Goal: Task Accomplishment & Management: Complete application form

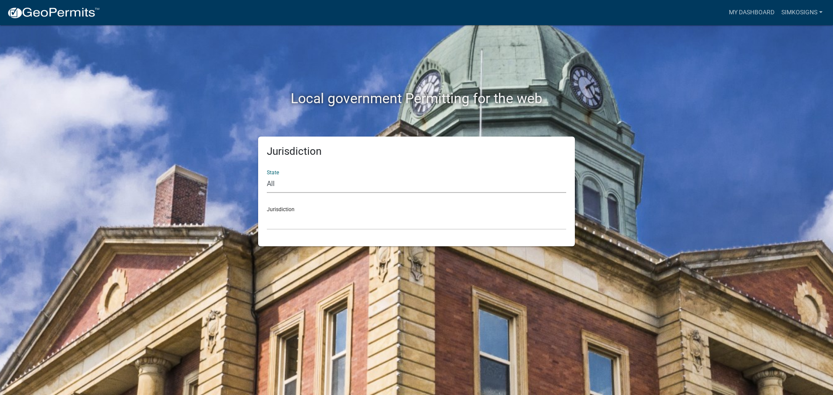
click at [281, 187] on select "All [US_STATE] [US_STATE] [US_STATE] [US_STATE] [US_STATE] [US_STATE] [US_STATE…" at bounding box center [416, 184] width 299 height 18
select select "[US_STATE]"
click at [267, 175] on select "All [US_STATE] [US_STATE] [US_STATE] [US_STATE] [US_STATE] [US_STATE] [US_STATE…" at bounding box center [416, 184] width 299 height 18
click at [284, 210] on div "Jurisdiction City of [GEOGRAPHIC_DATA], [US_STATE] City of [GEOGRAPHIC_DATA], […" at bounding box center [416, 215] width 299 height 30
click at [283, 219] on select "City of [GEOGRAPHIC_DATA], [US_STATE] City of [GEOGRAPHIC_DATA], [US_STATE] Cit…" at bounding box center [416, 221] width 299 height 18
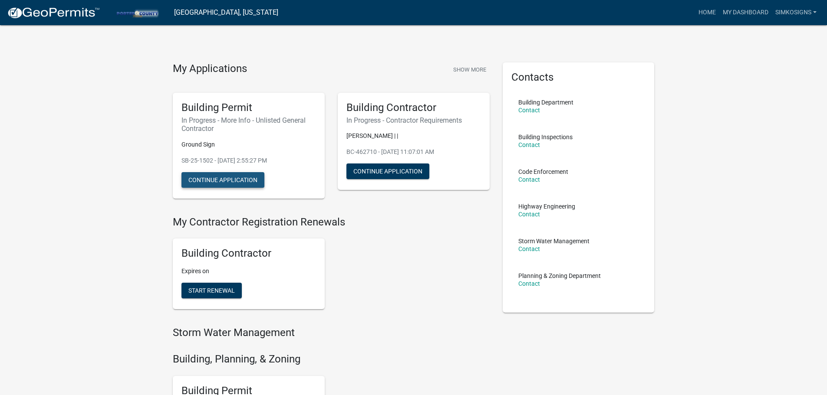
click at [220, 178] on button "Continue Application" at bounding box center [222, 180] width 83 height 16
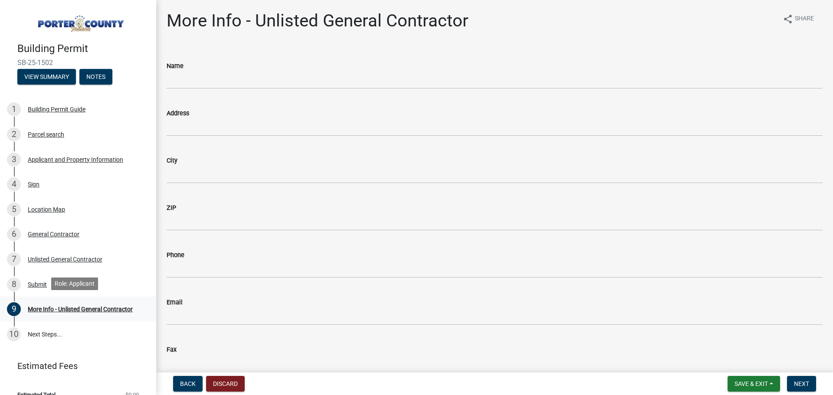
click at [62, 309] on div "More Info - Unlisted General Contractor" at bounding box center [80, 309] width 105 height 6
drag, startPoint x: 201, startPoint y: 63, endPoint x: 204, endPoint y: 84, distance: 21.1
click at [201, 64] on div "Name" at bounding box center [495, 66] width 656 height 10
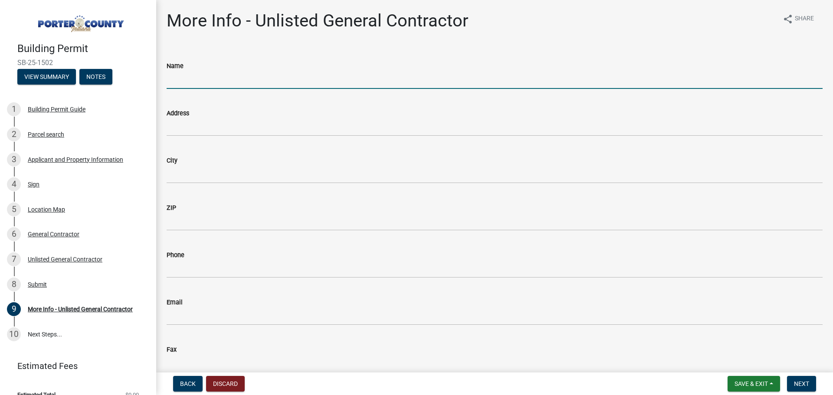
click at [204, 84] on input "Name" at bounding box center [495, 80] width 656 height 18
type input "[PERSON_NAME]"
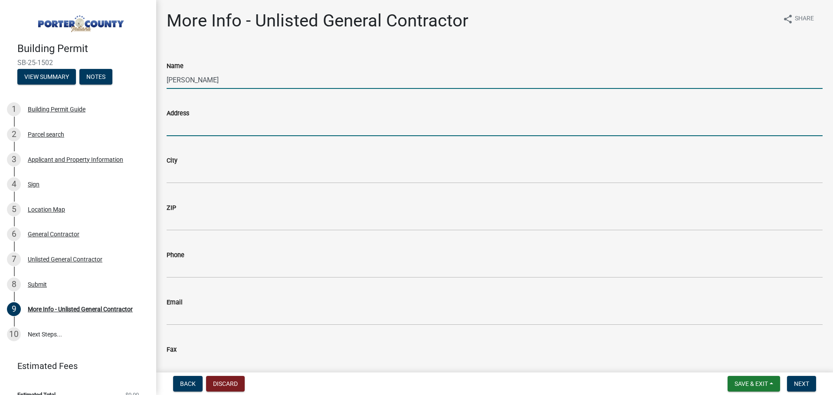
type input "[STREET_ADDRESS][US_STATE]"
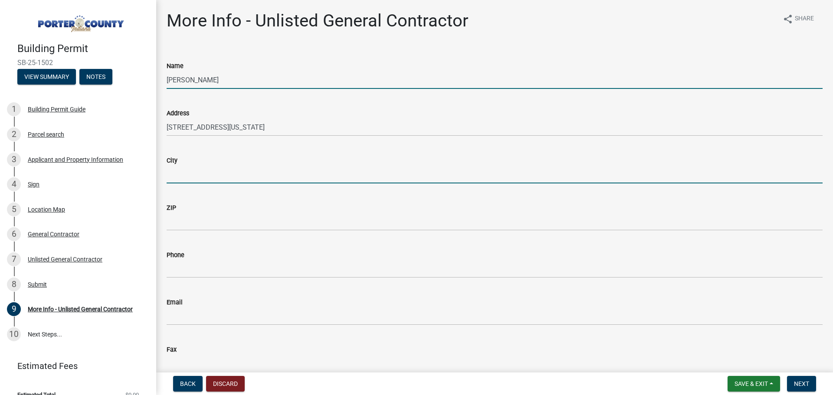
type input "valparaiso"
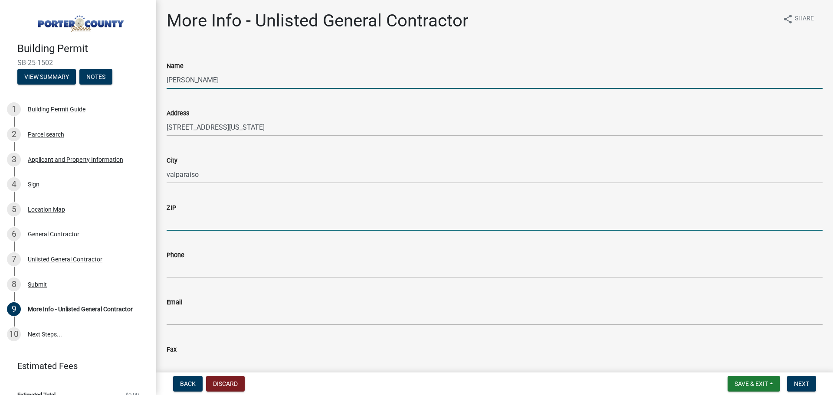
type input "46383"
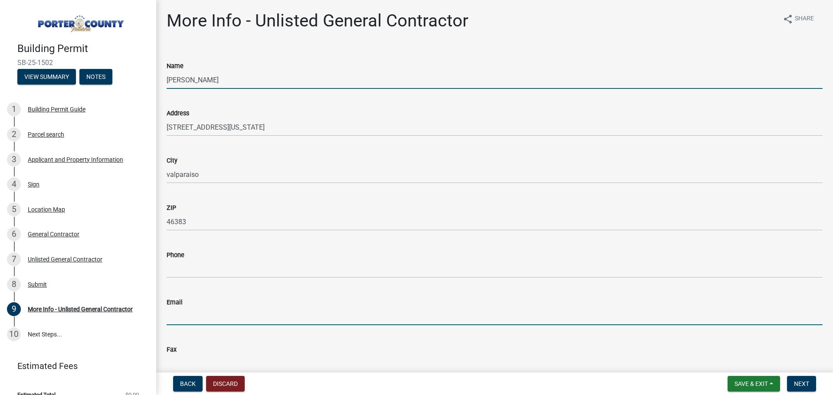
type input "[PERSON_NAME][EMAIL_ADDRESS][DOMAIN_NAME]"
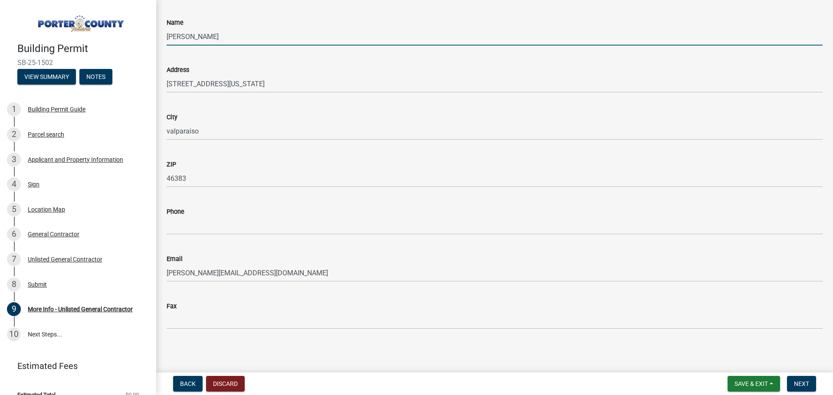
scroll to position [44, 0]
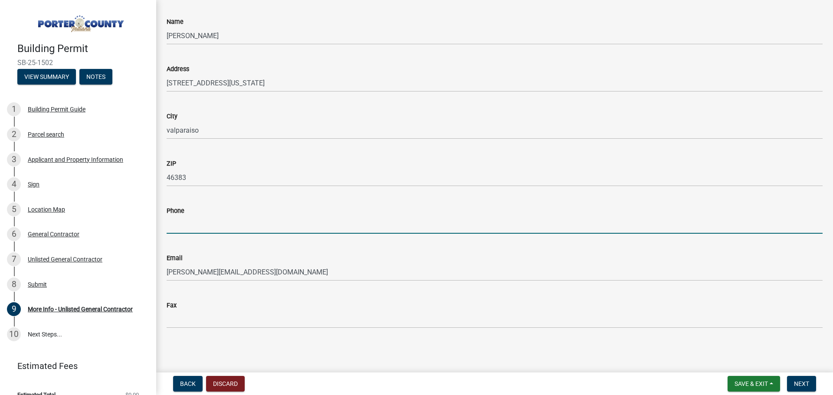
click at [202, 230] on input "Phone" at bounding box center [495, 225] width 656 height 18
type input "2193086000"
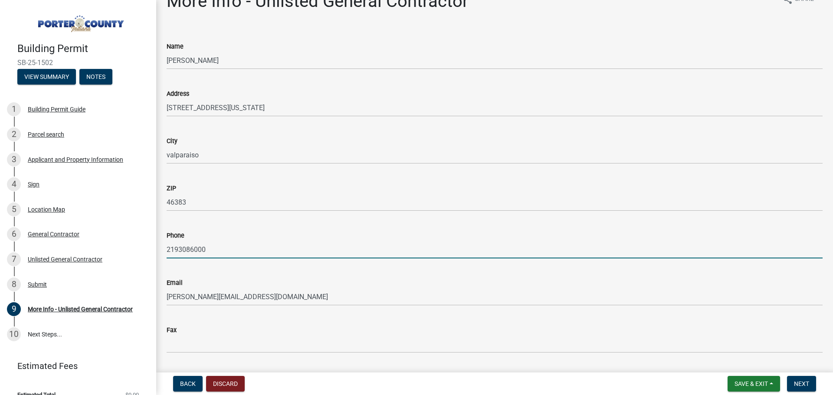
scroll to position [0, 0]
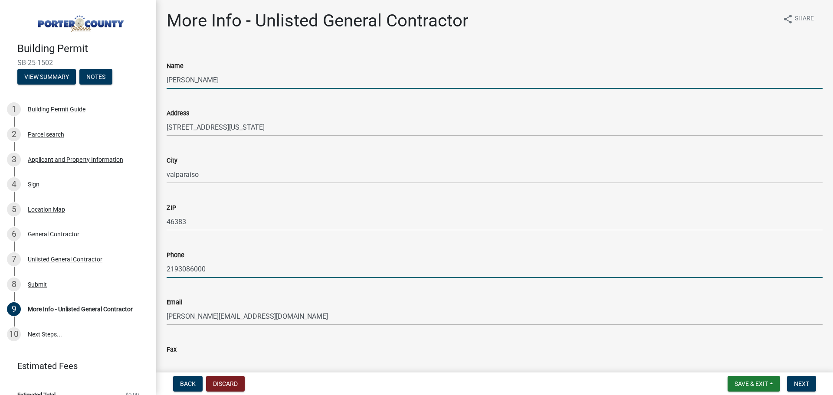
click at [234, 84] on input "[PERSON_NAME]" at bounding box center [495, 80] width 656 height 18
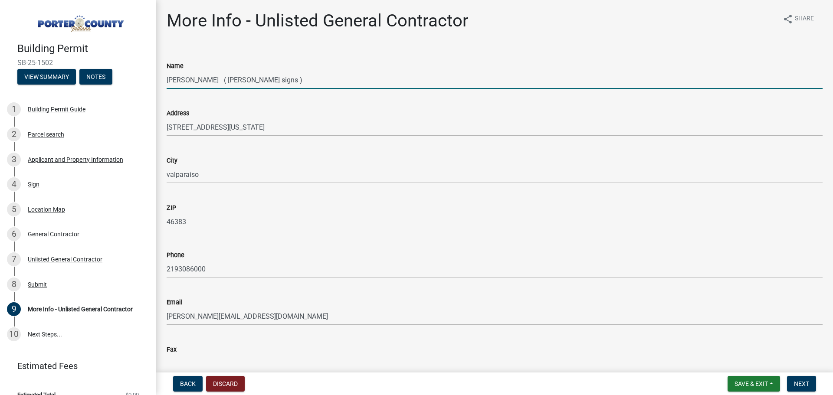
click at [258, 82] on input "[PERSON_NAME] ( [PERSON_NAME] signs )" at bounding box center [495, 80] width 656 height 18
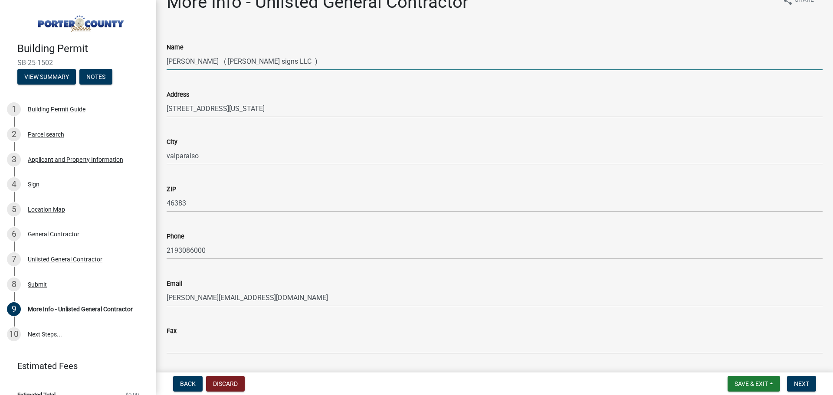
scroll to position [44, 0]
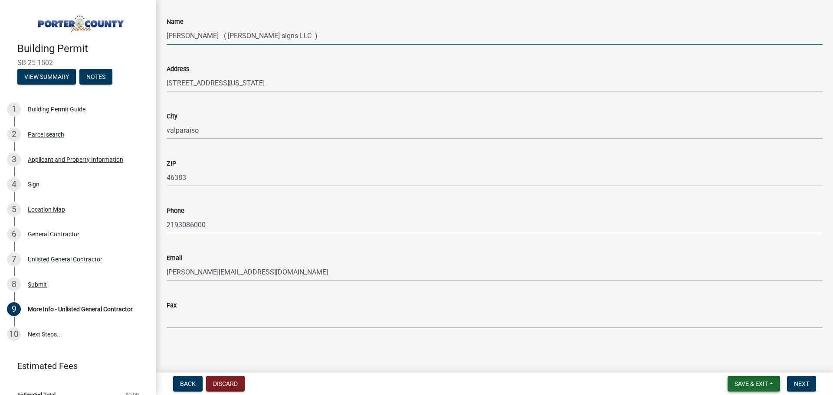
type input "[PERSON_NAME] ( [PERSON_NAME] signs LLC )"
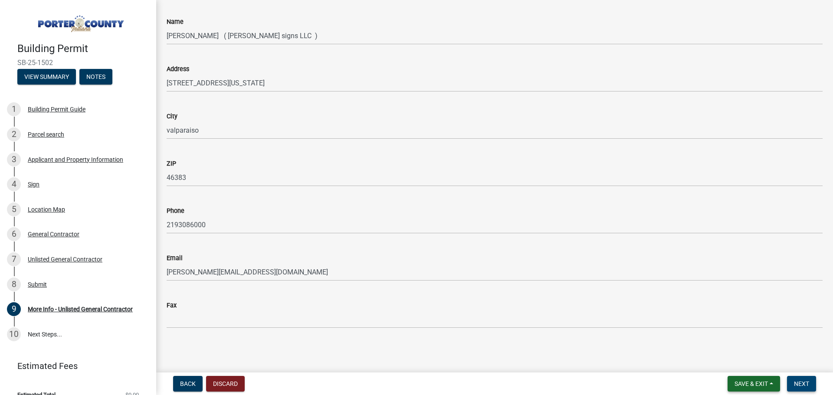
drag, startPoint x: 754, startPoint y: 383, endPoint x: 799, endPoint y: 381, distance: 45.2
click at [798, 382] on form "Save & Exit Save Save & Exit Next" at bounding box center [771, 384] width 95 height 16
click at [799, 381] on span "Next" at bounding box center [801, 384] width 15 height 7
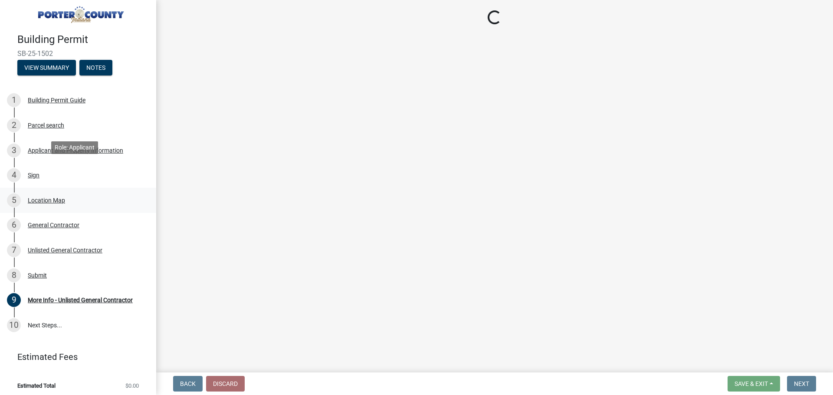
scroll to position [12, 0]
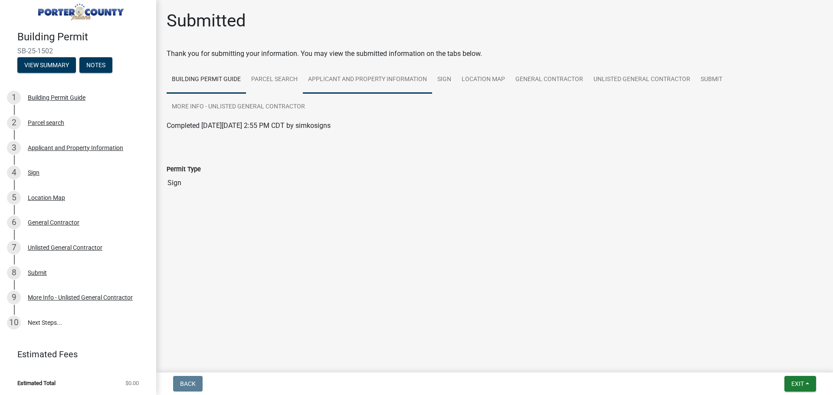
click at [350, 79] on link "Applicant and Property Information" at bounding box center [367, 80] width 129 height 28
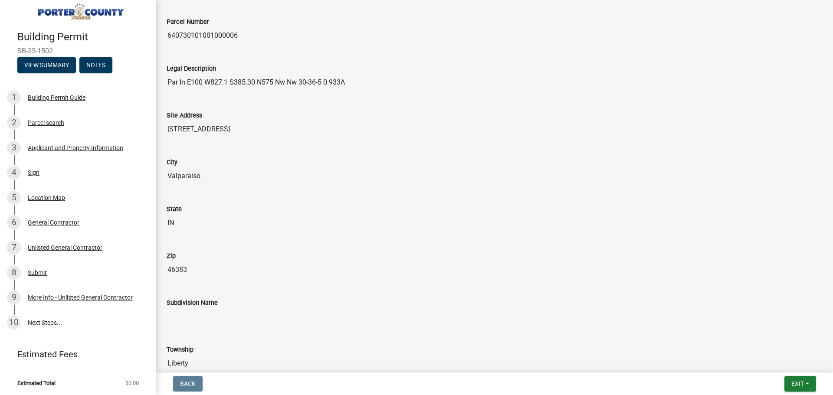
scroll to position [0, 0]
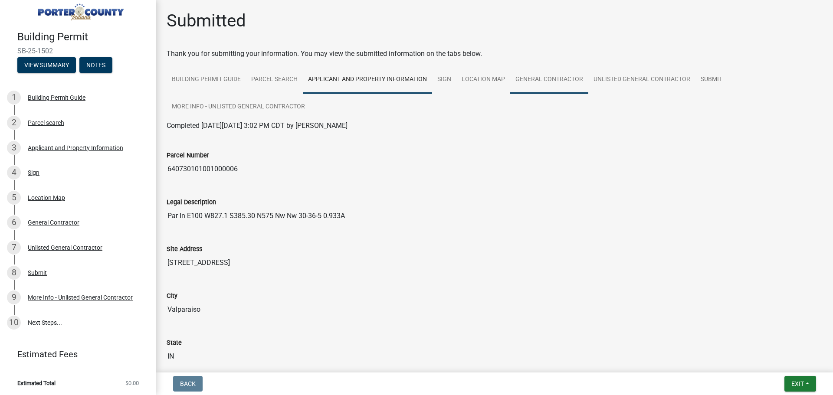
click at [534, 79] on link "General Contractor" at bounding box center [549, 80] width 78 height 28
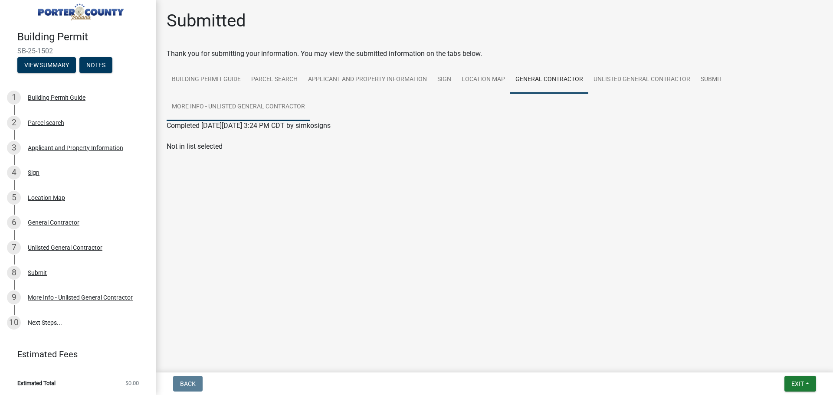
click at [236, 103] on link "More Info - Unlisted General Contractor" at bounding box center [239, 107] width 144 height 28
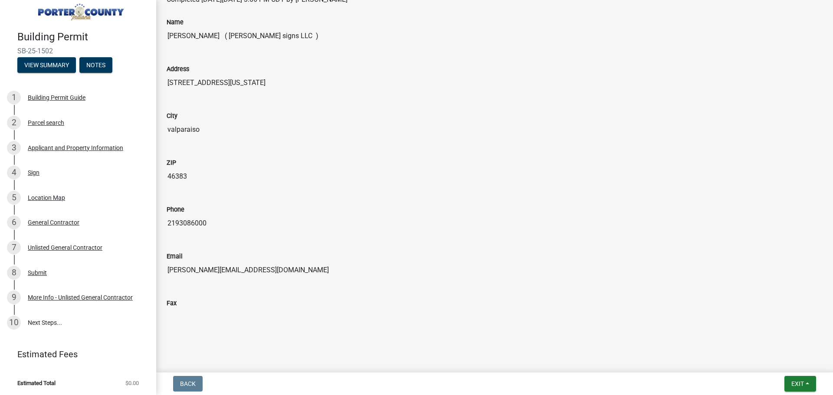
scroll to position [134, 0]
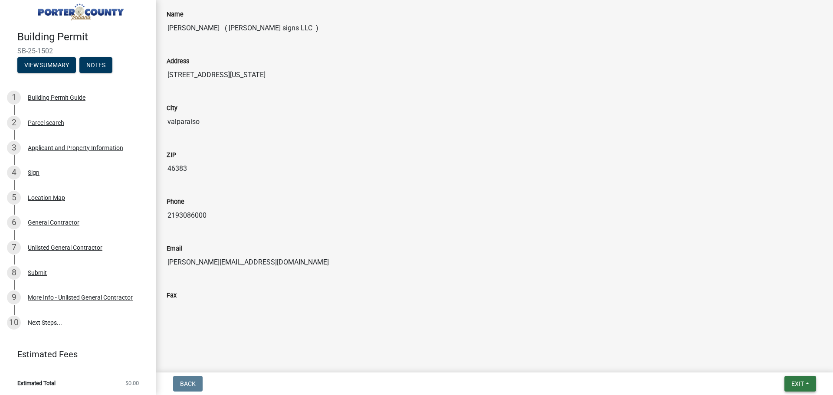
click at [796, 385] on span "Exit" at bounding box center [798, 384] width 13 height 7
click at [766, 341] on button "Save" at bounding box center [781, 340] width 69 height 21
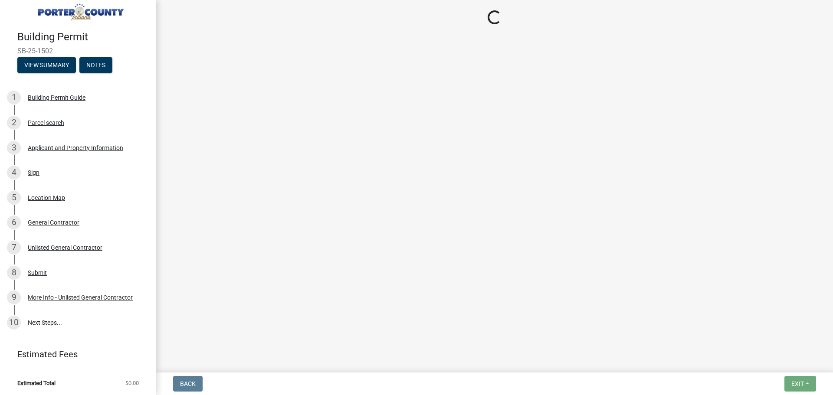
scroll to position [0, 0]
click at [53, 59] on button "View Summary" at bounding box center [46, 65] width 59 height 16
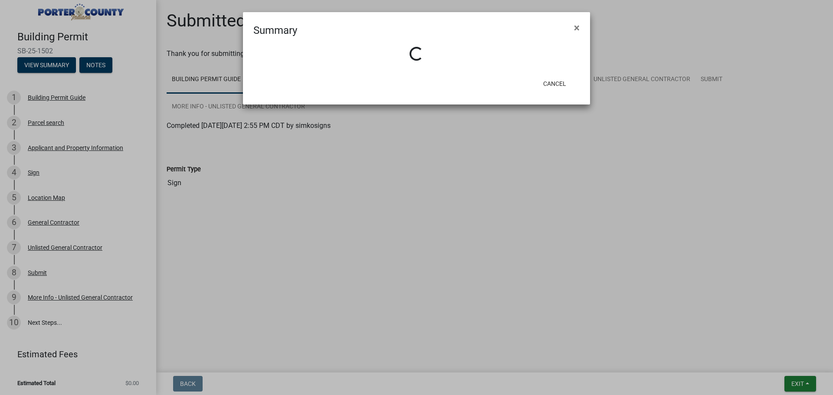
drag, startPoint x: 581, startPoint y: 26, endPoint x: 564, endPoint y: 25, distance: 17.4
click at [581, 26] on button "×" at bounding box center [577, 28] width 20 height 24
